Goal: Navigation & Orientation: Find specific page/section

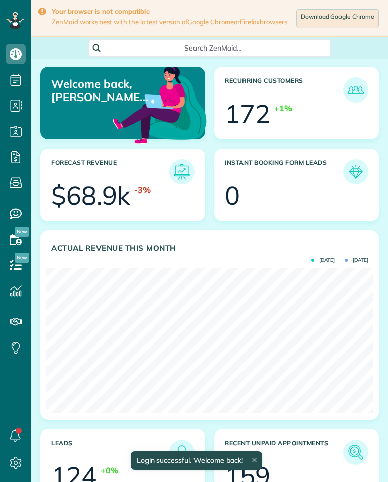
scroll to position [145, 327]
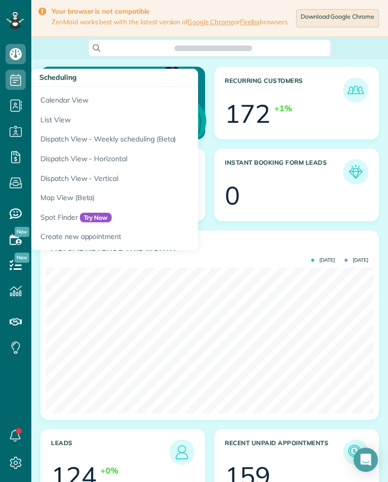
click at [57, 98] on link "Calendar View" at bounding box center [157, 98] width 253 height 23
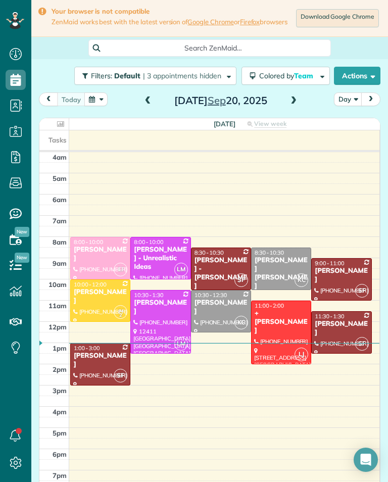
click at [296, 101] on span at bounding box center [293, 100] width 11 height 9
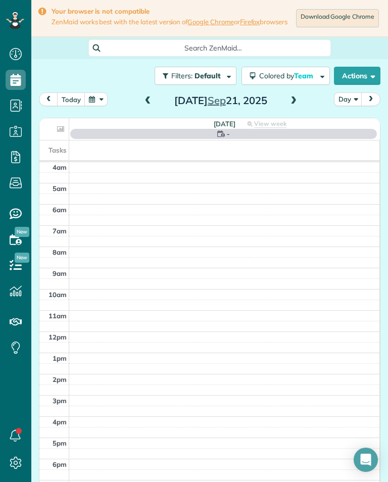
scroll to position [5, 5]
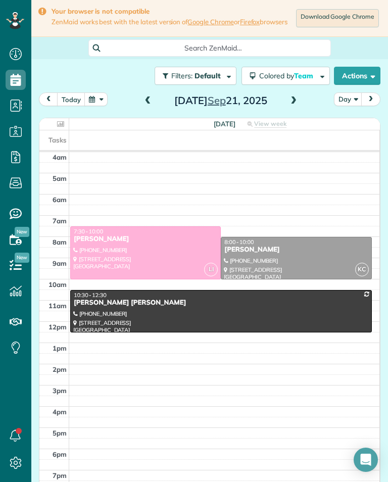
click at [292, 106] on span at bounding box center [293, 100] width 11 height 9
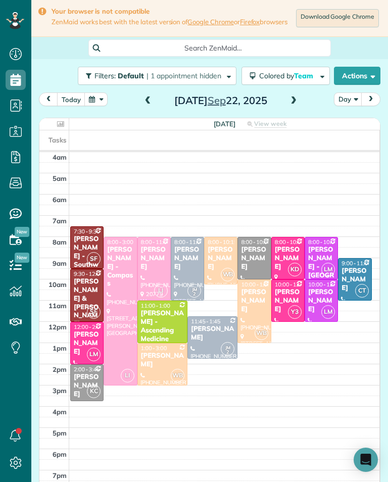
scroll to position [497, 31]
click at [79, 244] on div "Laura Malm - Southwest Industrial Electric" at bounding box center [86, 269] width 27 height 68
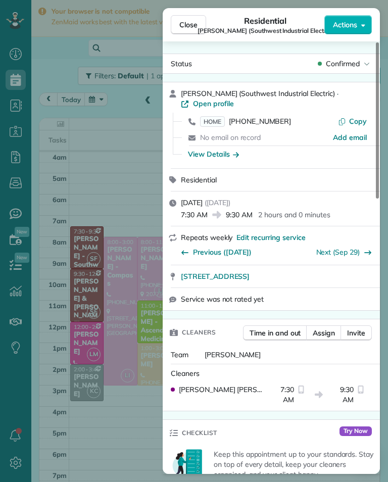
scroll to position [497, 31]
click at [88, 166] on div "Close Residential Laura Malm (Southwest Industrial Electric) Actions Status Con…" at bounding box center [194, 241] width 388 height 482
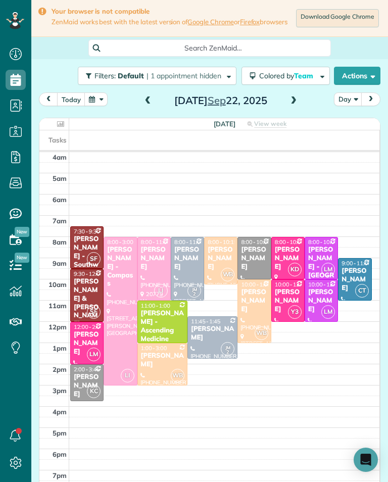
click at [87, 293] on div "Gino & Nicole Marliani" at bounding box center [86, 302] width 27 height 51
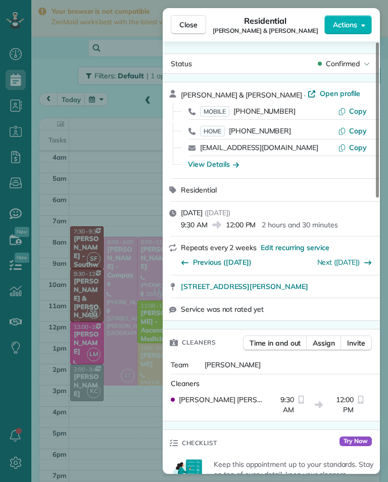
click at [82, 174] on div "Close Residential Gino & Nicole Marliani Actions Status Confirmed Gino & Nicole…" at bounding box center [194, 241] width 388 height 482
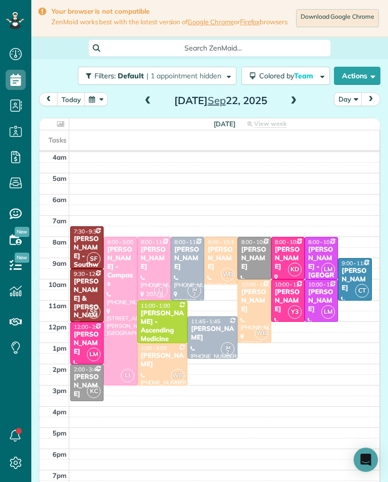
click at [116, 268] on div "Jules Ibrao - Compass" at bounding box center [120, 266] width 27 height 42
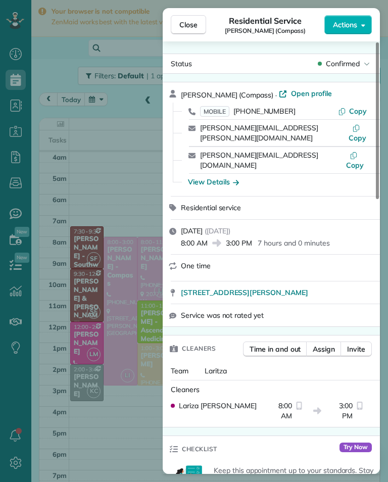
click at [115, 195] on div "Close Residential Service Jules Ibrao (Compass) Actions Status Confirmed Jules …" at bounding box center [194, 241] width 388 height 482
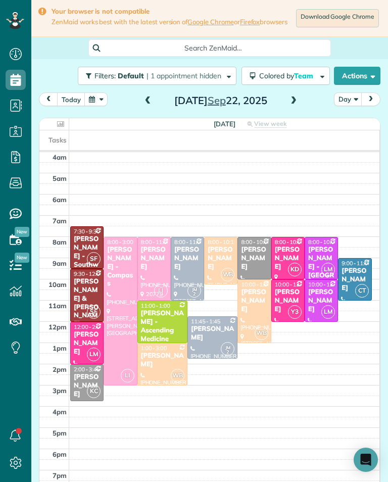
click at [282, 253] on div "Joyce Rangen" at bounding box center [287, 258] width 27 height 26
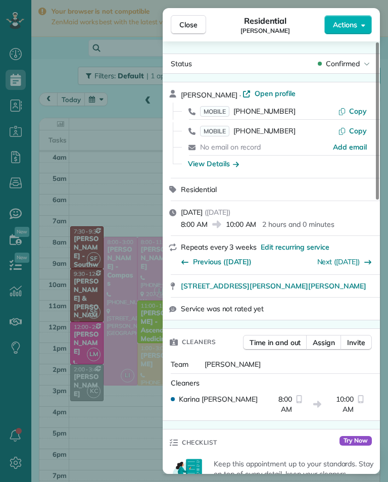
click at [80, 140] on div "Close Residential Joyce Rangen Actions Status Confirmed Joyce Rangen · Open pro…" at bounding box center [194, 241] width 388 height 482
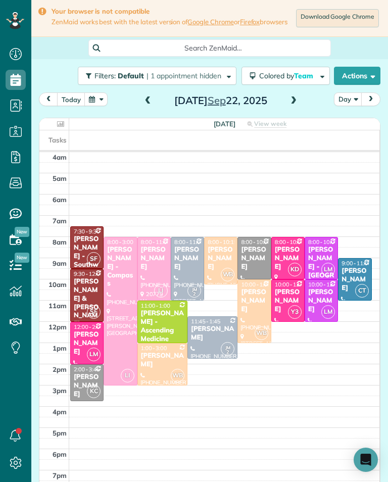
click at [281, 311] on div "Cathy Morfopoulos" at bounding box center [287, 301] width 27 height 26
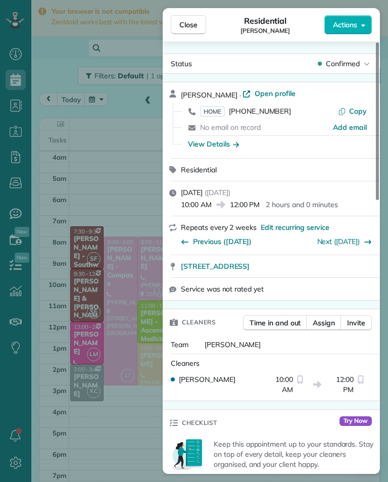
click at [105, 180] on div "Close Residential Cathy Morfopoulos Actions Status Confirmed Cathy Morfopoulos …" at bounding box center [194, 241] width 388 height 482
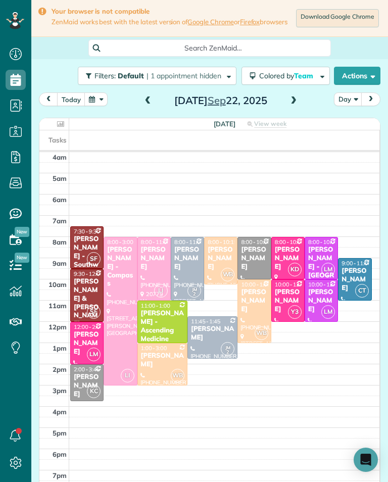
click at [81, 348] on div "Jessica Wise" at bounding box center [86, 343] width 27 height 26
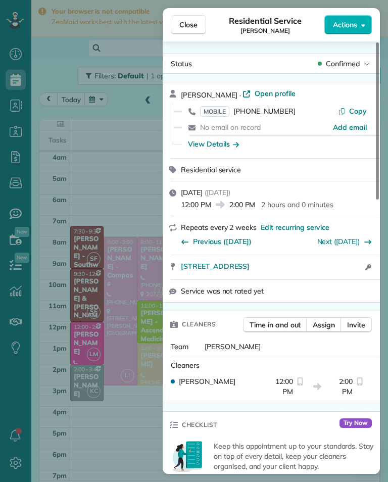
click at [98, 151] on div "Close Residential Service Jessica Wise Actions Status Confirmed Jessica Wise · …" at bounding box center [194, 241] width 388 height 482
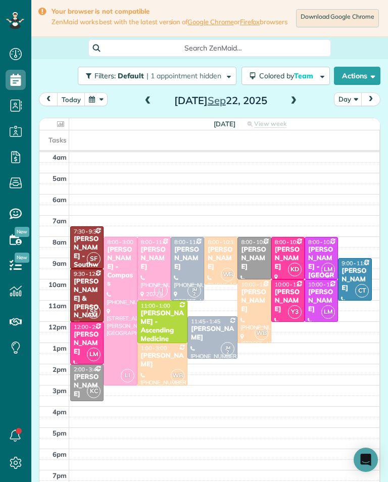
click at [210, 254] on div "Lindsey Weinstein" at bounding box center [220, 258] width 27 height 26
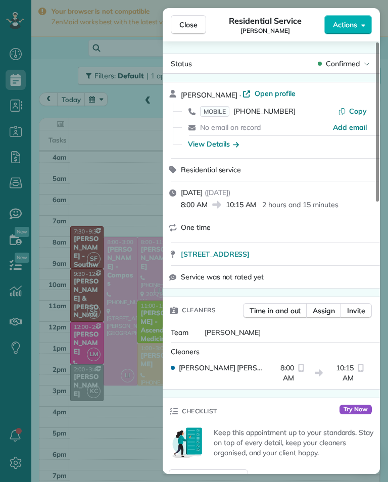
click at [86, 162] on div "Close Residential Service Lindsey Weinstein Actions Status Confirmed Lindsey We…" at bounding box center [194, 241] width 388 height 482
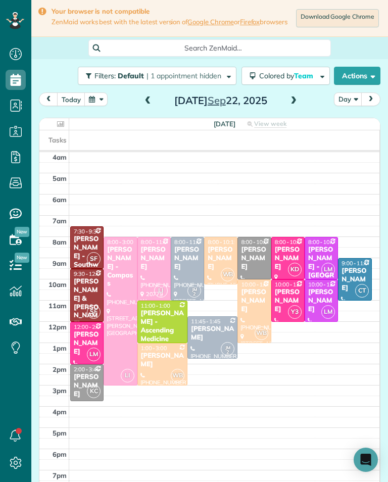
click at [254, 304] on div "Diane Cripe" at bounding box center [253, 301] width 27 height 26
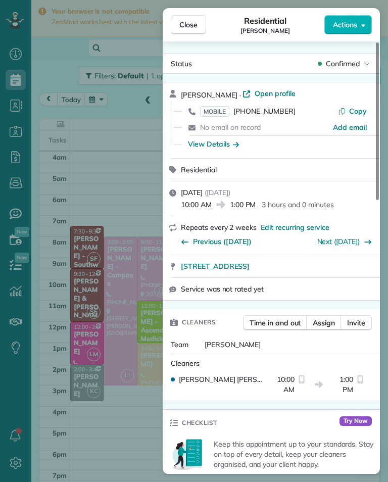
click at [128, 162] on div "Close Residential Diane Cripe Actions Status Confirmed Diane Cripe · Open profi…" at bounding box center [194, 241] width 388 height 482
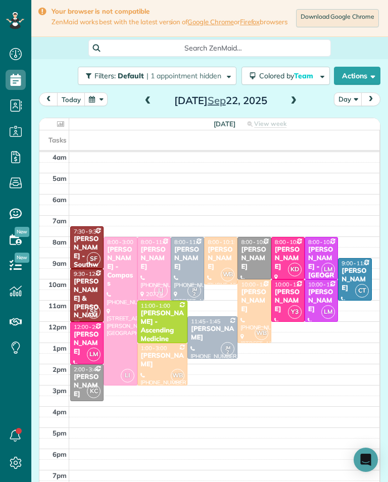
click at [155, 375] on div at bounding box center [162, 363] width 49 height 41
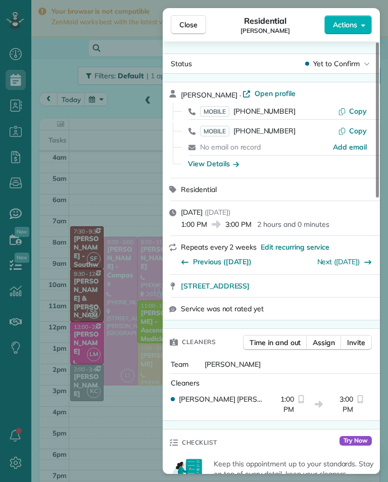
click at [114, 155] on div "Close Residential Cody Crutchley Actions Status Yet to Confirm Cody Crutchley ·…" at bounding box center [194, 241] width 388 height 482
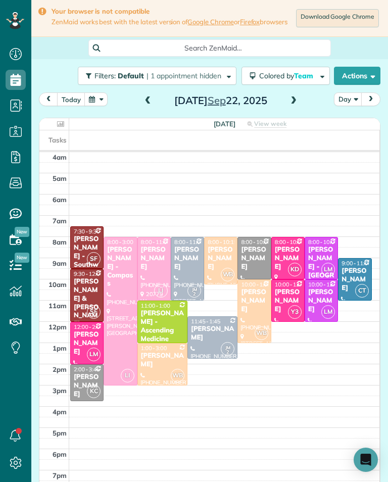
click at [179, 260] on div "Melissa Yoshimura" at bounding box center [187, 258] width 27 height 26
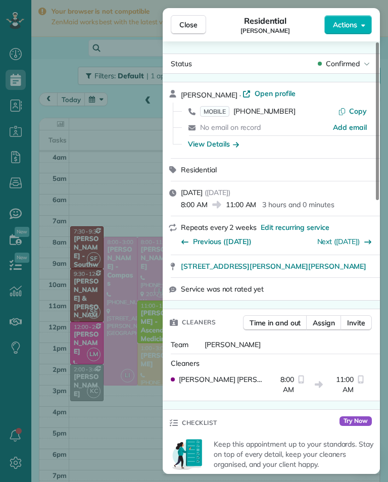
click at [104, 145] on div "Close Residential Melissa Yoshimura Actions Status Confirmed Melissa Yoshimura …" at bounding box center [194, 241] width 388 height 482
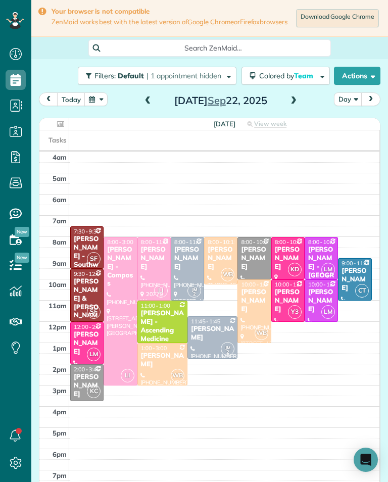
click at [202, 342] on div "Benjamin Brody" at bounding box center [212, 333] width 44 height 17
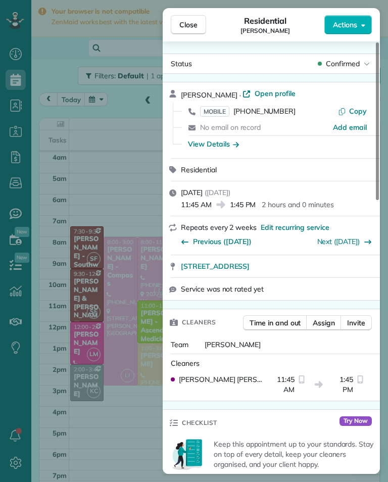
click at [83, 129] on div "Close Residential Benjamin Brody Actions Status Confirmed Benjamin Brody · Open…" at bounding box center [194, 241] width 388 height 482
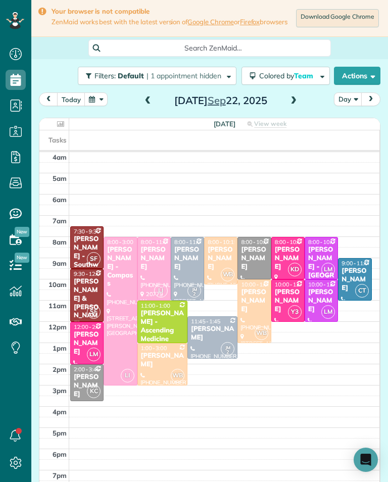
click at [246, 263] on div "Gina Zupsich" at bounding box center [253, 258] width 27 height 26
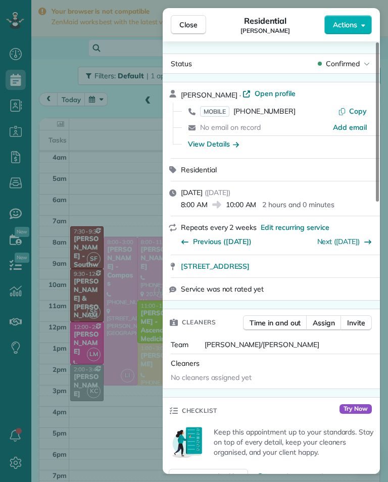
click at [76, 131] on div "Close Residential Gina Zupsich Actions Status Confirmed Gina Zupsich · Open pro…" at bounding box center [194, 241] width 388 height 482
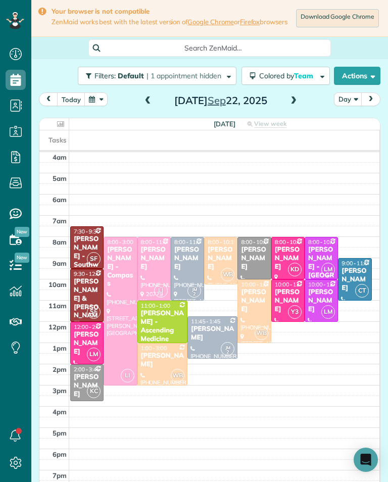
click at [73, 380] on div "Alexander Glantz" at bounding box center [86, 386] width 27 height 26
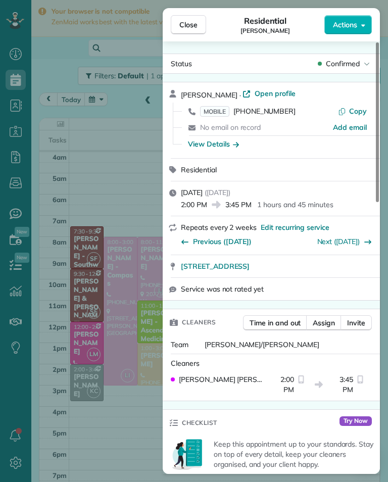
click at [108, 128] on div "Close Residential Alexander Glantz Actions Status Confirmed Alexander Glantz · …" at bounding box center [194, 241] width 388 height 482
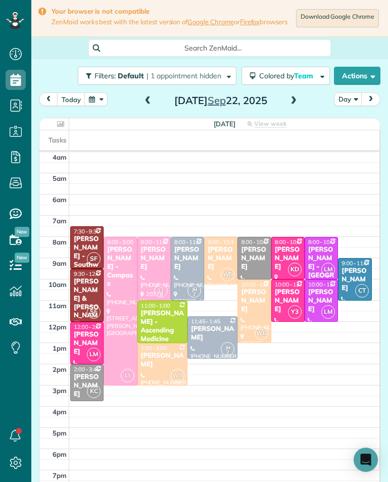
click at [280, 254] on div "Joyce Rangen" at bounding box center [287, 258] width 27 height 26
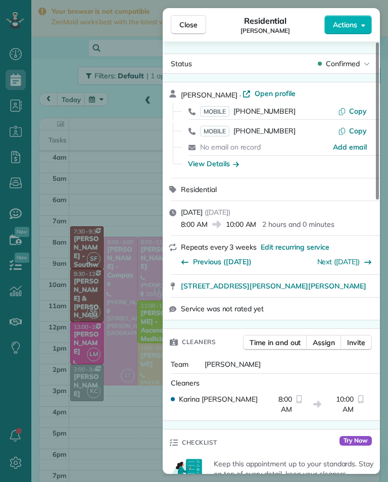
click at [111, 135] on div "Close Residential Joyce Rangen Actions Status Confirmed Joyce Rangen · Open pro…" at bounding box center [194, 241] width 388 height 482
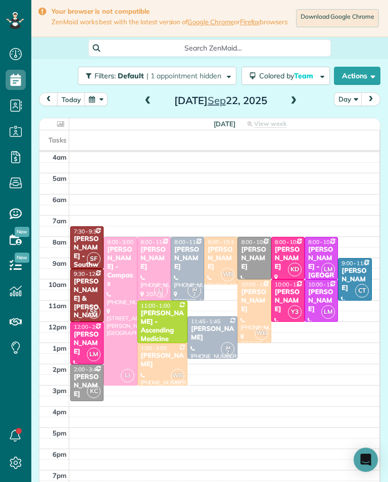
click at [323, 245] on span "8:00 - 10:00" at bounding box center [322, 241] width 29 height 7
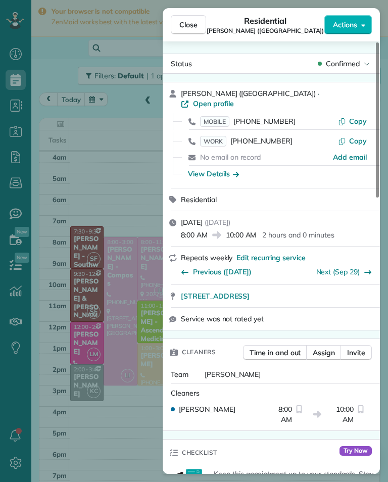
click at [120, 163] on div "Close Residential Evelyn Dierna (Mountain View Manor) Actions Status Confirmed …" at bounding box center [194, 241] width 388 height 482
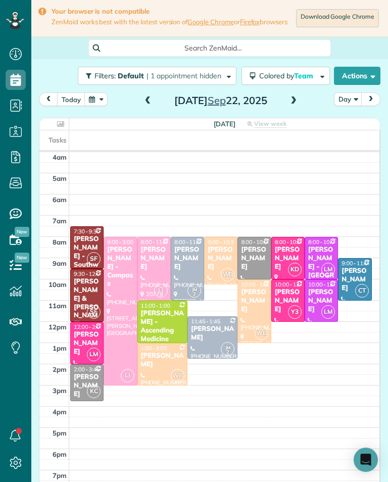
click at [326, 295] on div "Carlee Malemute" at bounding box center [321, 301] width 27 height 26
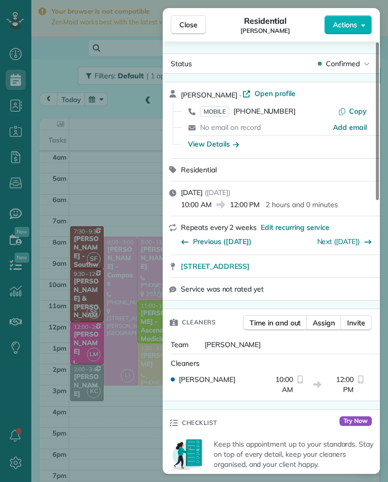
click at [109, 159] on div "Close Residential Carlee Malemute Actions Status Confirmed Carlee Malemute · Op…" at bounding box center [194, 241] width 388 height 482
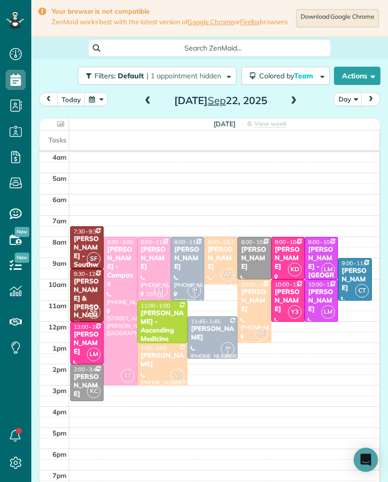
click at [364, 276] on div "Sonali Mehta" at bounding box center [354, 280] width 27 height 26
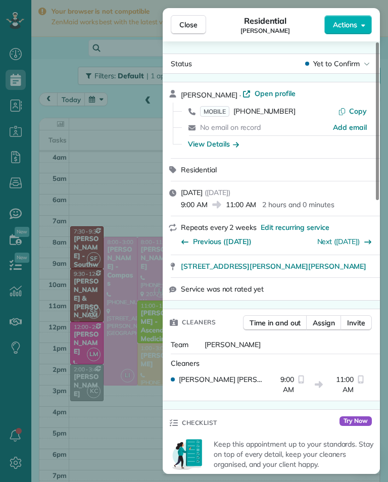
click at [95, 138] on div "Close Residential Sonali Mehta Actions Status Yet to Confirm Sonali Mehta · Ope…" at bounding box center [194, 241] width 388 height 482
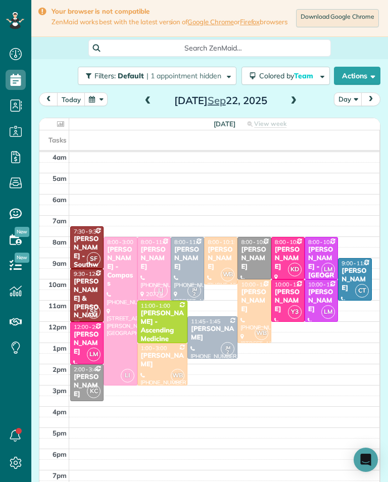
click at [151, 330] on div "Keshiia Rosenberg - Ascending Medicine" at bounding box center [162, 326] width 44 height 34
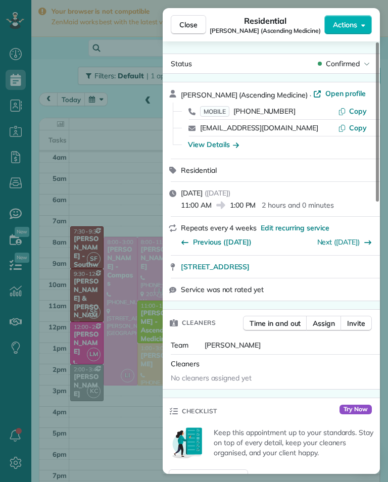
click at [102, 167] on div "Close Residential Keshiia Rosenberg (Ascending Medicine) Actions Status Confirm…" at bounding box center [194, 241] width 388 height 482
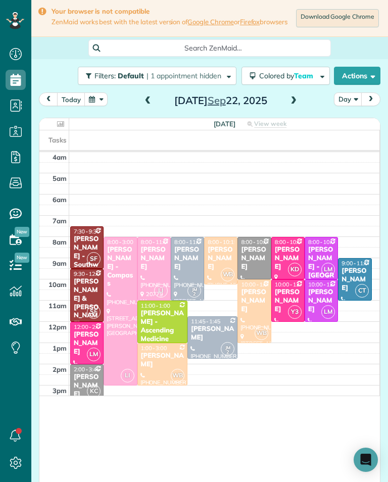
scroll to position [497, 31]
